Goal: Task Accomplishment & Management: Manage account settings

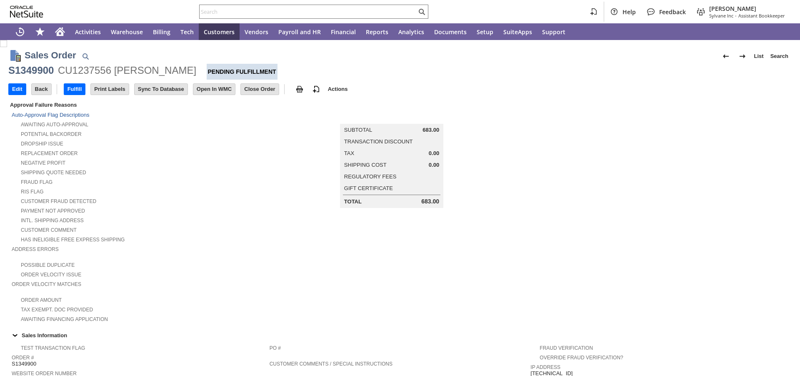
scroll to position [389, 0]
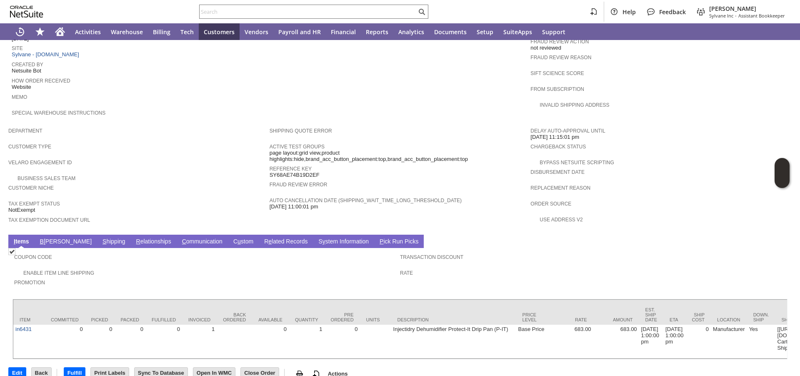
click at [51, 243] on link "B [PERSON_NAME]" at bounding box center [66, 242] width 56 height 8
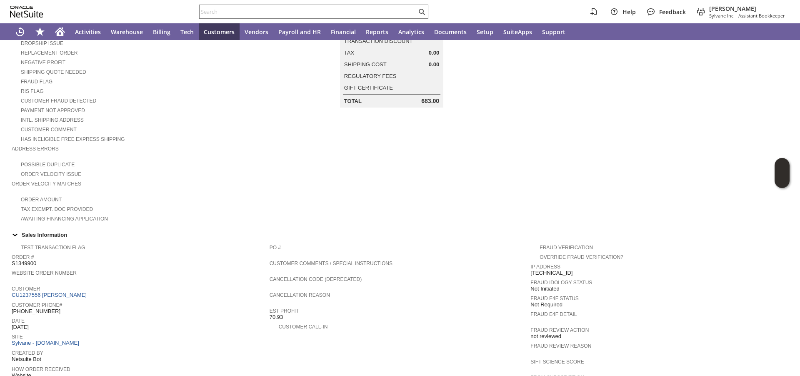
scroll to position [0, 0]
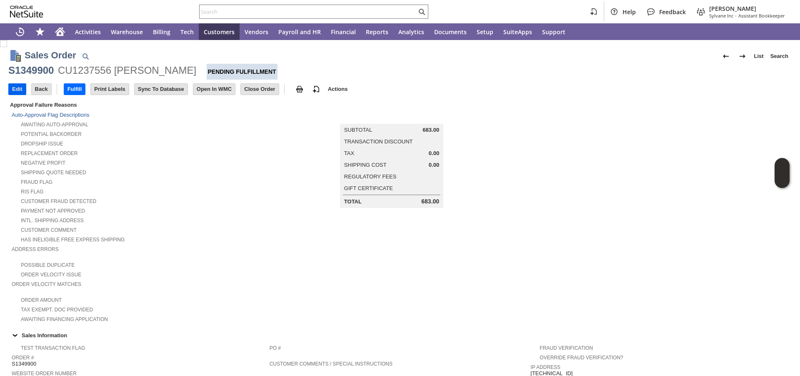
click at [20, 91] on input "Edit" at bounding box center [17, 89] width 17 height 11
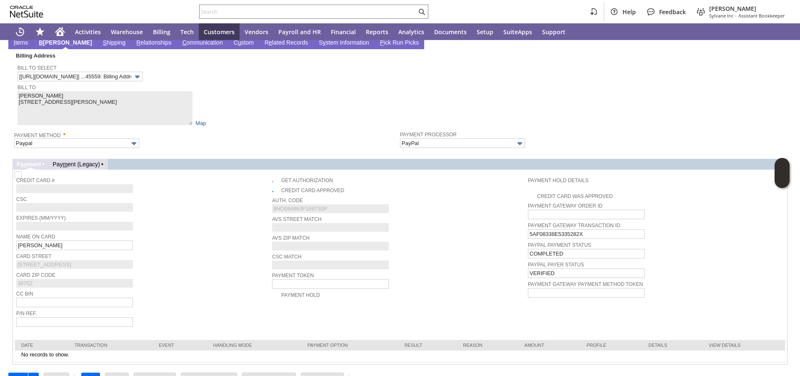
scroll to position [694, 0]
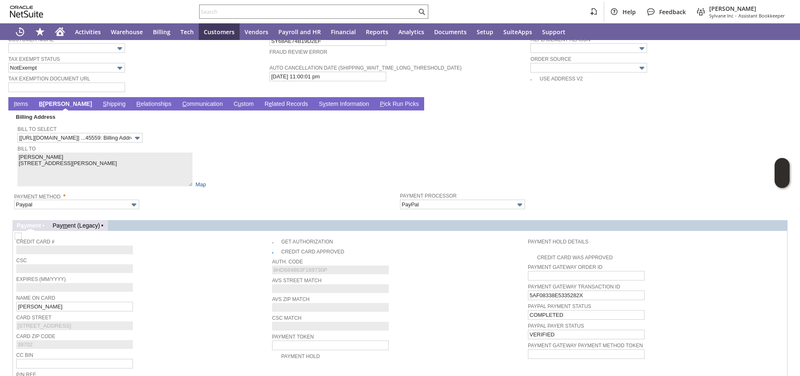
click at [101, 108] on link "S hipping" at bounding box center [114, 104] width 27 height 8
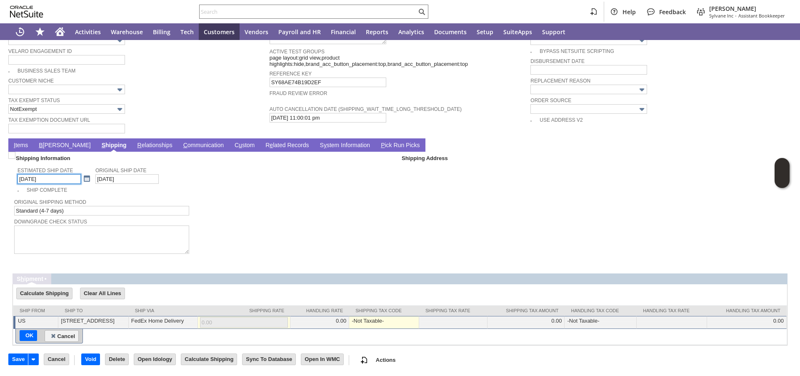
scroll to position [566, 0]
click at [82, 175] on link at bounding box center [86, 178] width 9 height 9
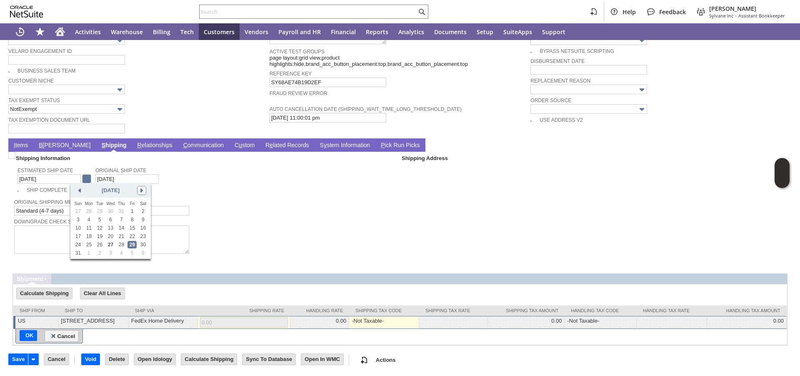
click at [141, 188] on link at bounding box center [141, 190] width 9 height 9
click at [100, 244] on link "30" at bounding box center [99, 245] width 9 height 8
type input "9/30/2025"
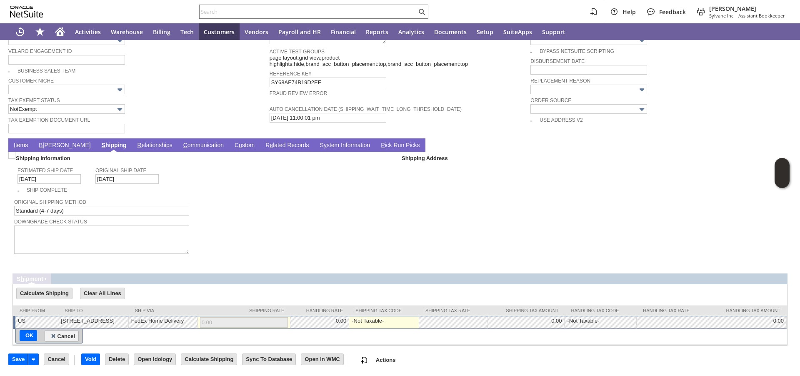
click at [22, 145] on link "I tems" at bounding box center [21, 146] width 18 height 8
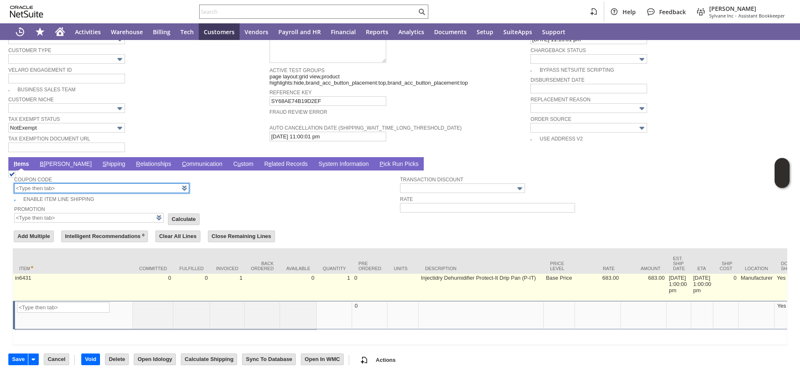
scroll to position [550, 0]
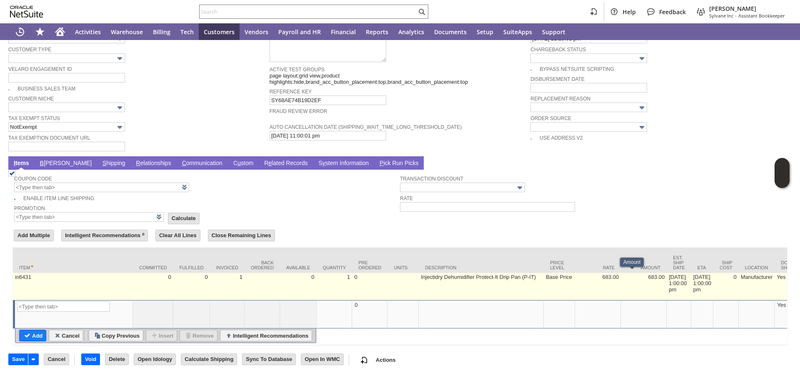
click at [670, 279] on td "8/29/2025 1:00:00 pm" at bounding box center [679, 286] width 25 height 27
type input "8/29/2025 1:00:00 pm"
type input "in6431"
type input "OK"
type input "Make Copy"
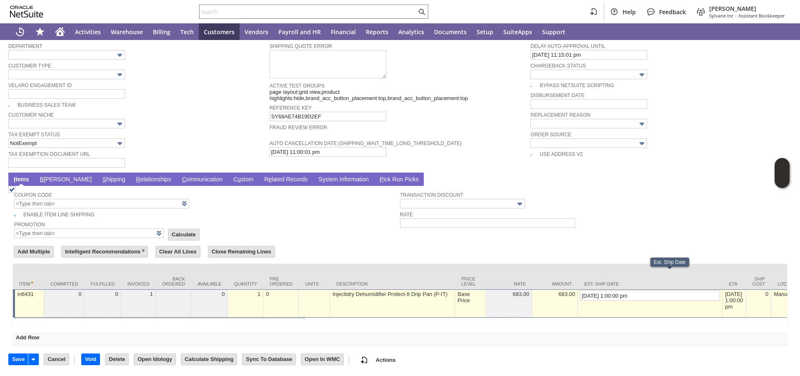
scroll to position [539, 0]
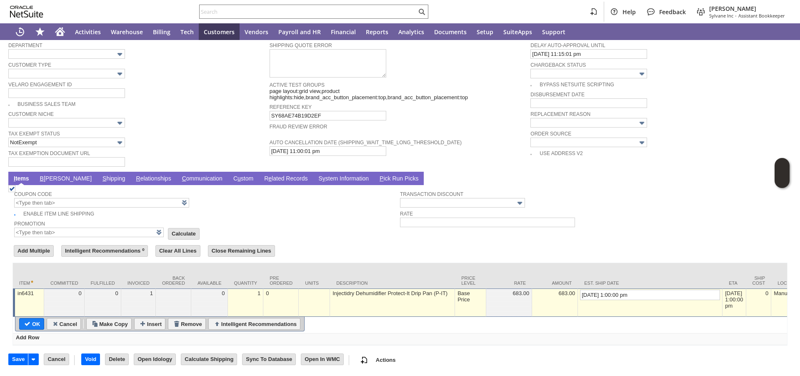
drag, startPoint x: 579, startPoint y: 288, endPoint x: 543, endPoint y: 285, distance: 36.3
type input "9/30/2025 1:00:00 pm"
type input "Add"
type input "Copy Previous"
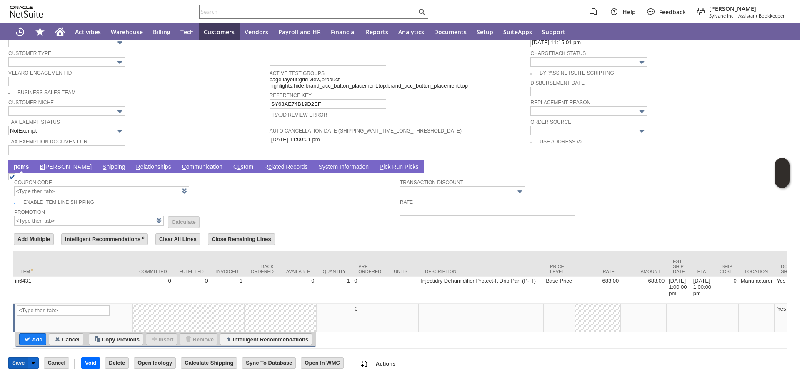
click at [16, 368] on input "Save" at bounding box center [18, 363] width 19 height 11
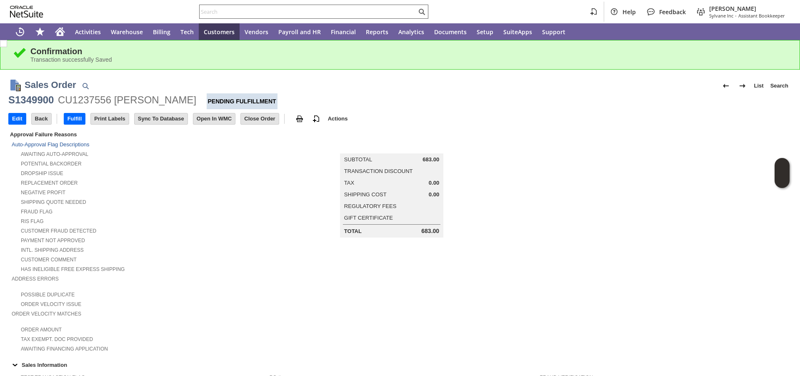
click at [281, 12] on input "text" at bounding box center [308, 12] width 217 height 10
paste input "P218670"
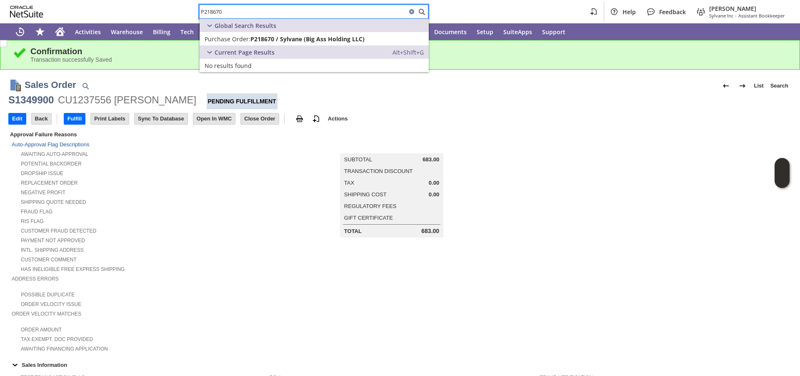
type input "P218670"
click at [255, 40] on span "P218670 / Sylvane (Big Ass Holding LLC)" at bounding box center [307, 39] width 114 height 8
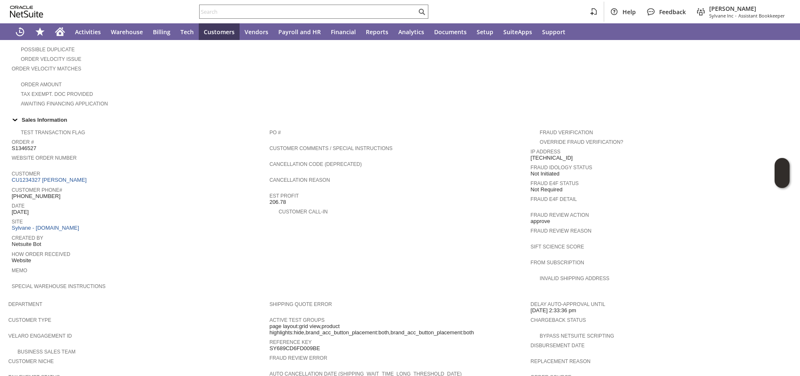
scroll to position [411, 0]
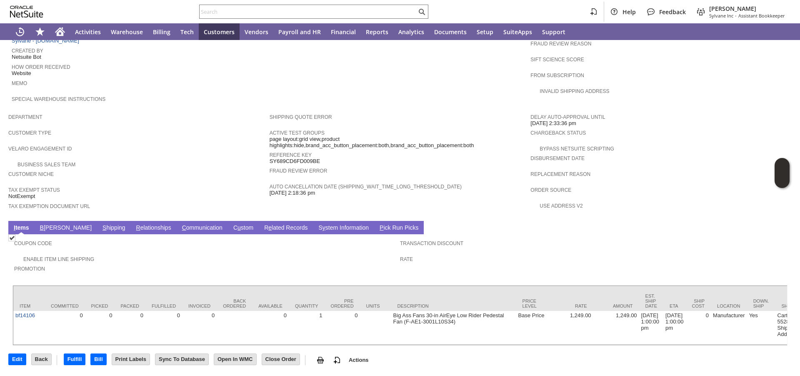
click at [50, 224] on link "B [PERSON_NAME]" at bounding box center [66, 228] width 56 height 8
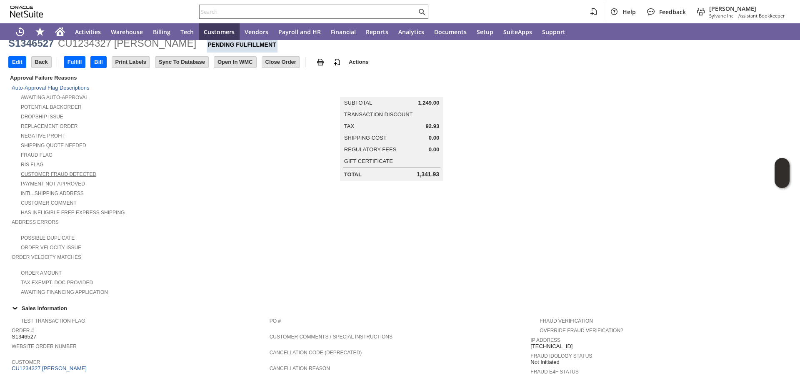
scroll to position [0, 0]
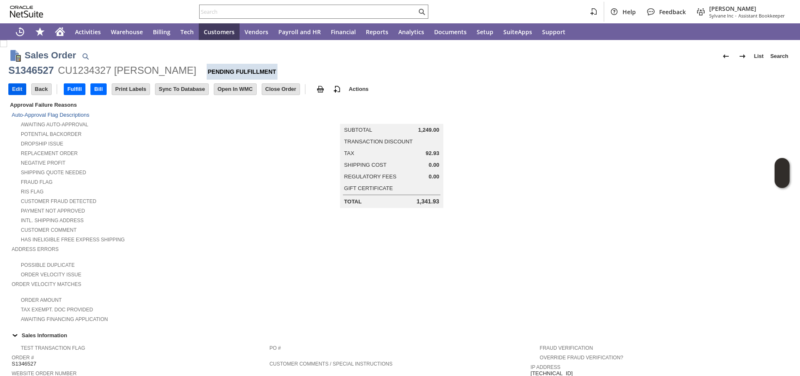
click at [19, 91] on input "Edit" at bounding box center [17, 89] width 17 height 11
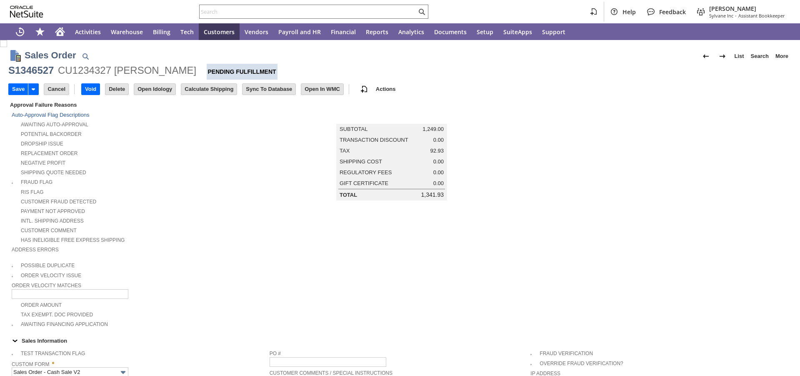
scroll to position [220, 0]
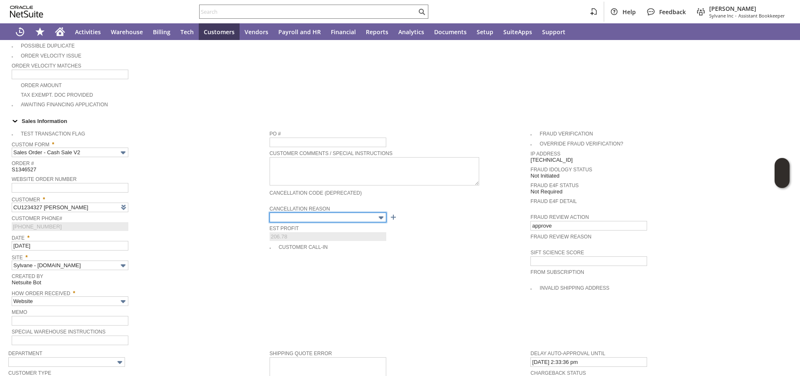
click at [329, 215] on input "text" at bounding box center [328, 218] width 117 height 10
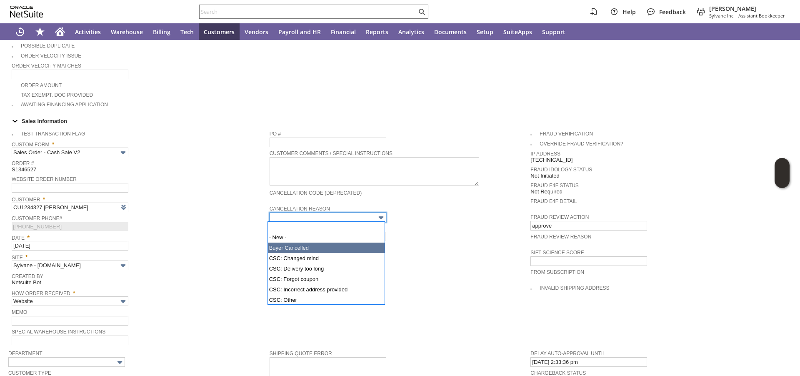
type input "Buyer Cancelled"
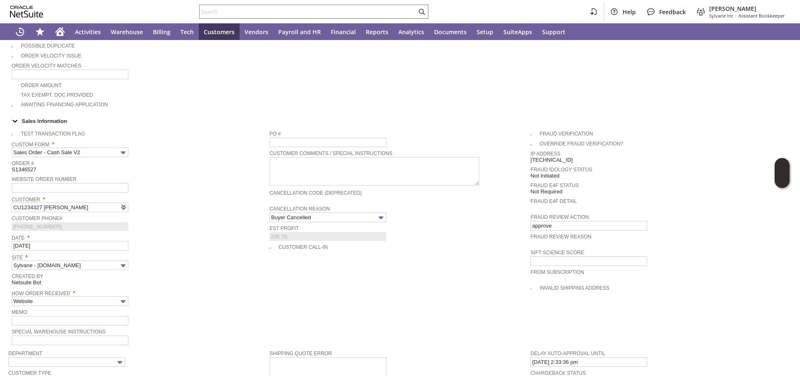
click at [216, 232] on td "Customer Phone# (281) 745-0402" at bounding box center [141, 222] width 258 height 19
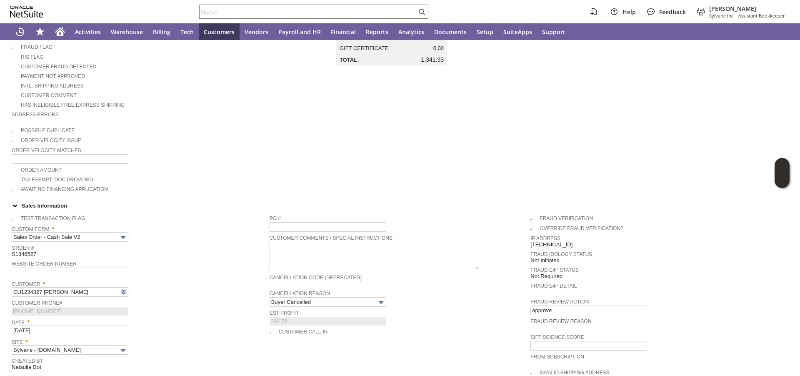
scroll to position [0, 0]
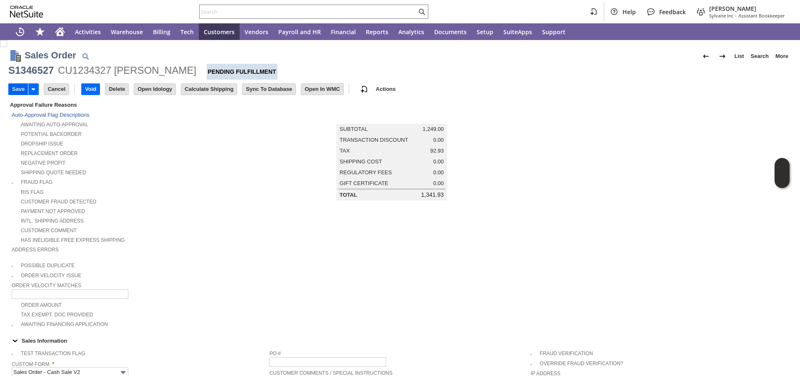
click at [17, 90] on input "Save" at bounding box center [18, 89] width 19 height 11
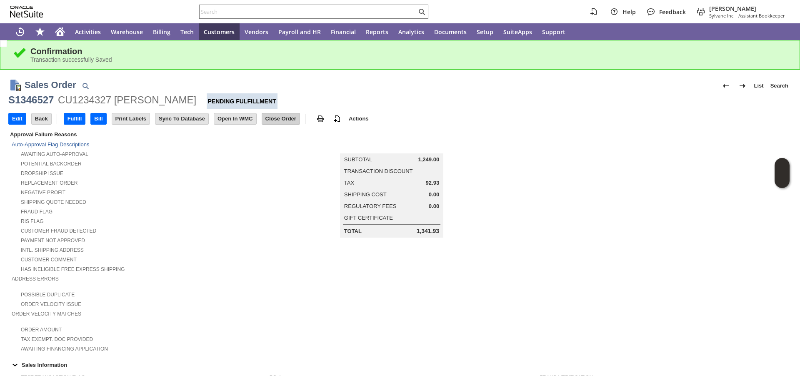
click at [283, 121] on input "Close Order" at bounding box center [281, 118] width 38 height 11
